Goal: Task Accomplishment & Management: Manage account settings

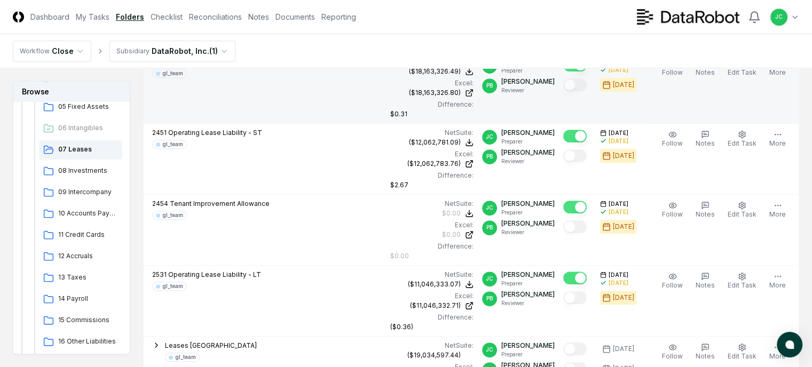
scroll to position [725, 3]
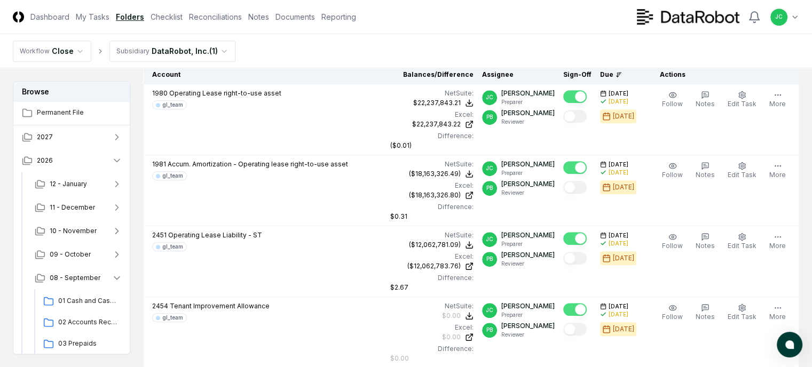
scroll to position [707, 0]
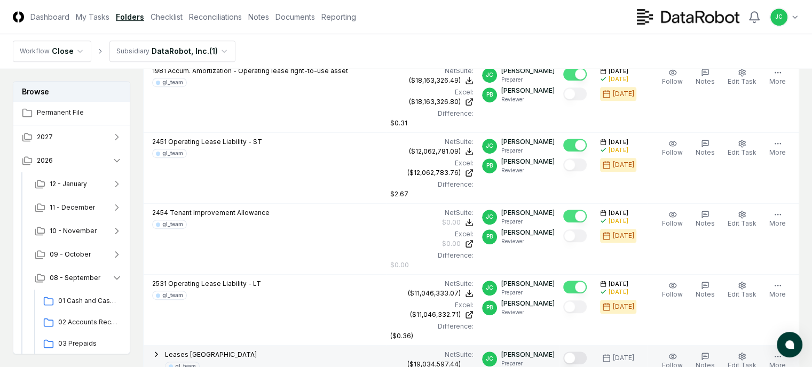
click at [586, 352] on button "Mark complete" at bounding box center [574, 358] width 23 height 13
